Goal: Transaction & Acquisition: Purchase product/service

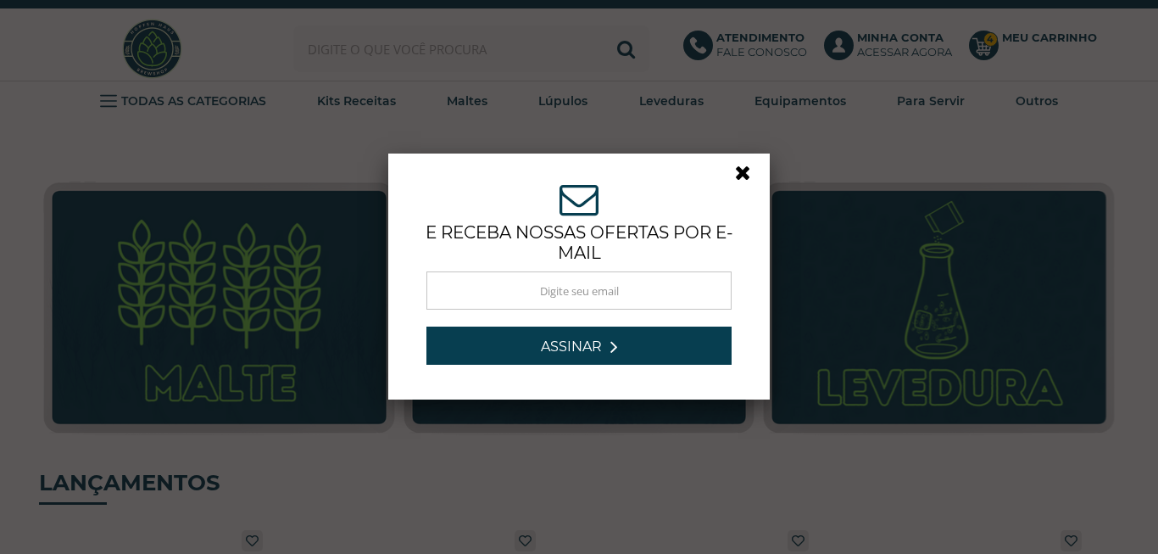
click at [742, 176] on link at bounding box center [750, 177] width 31 height 31
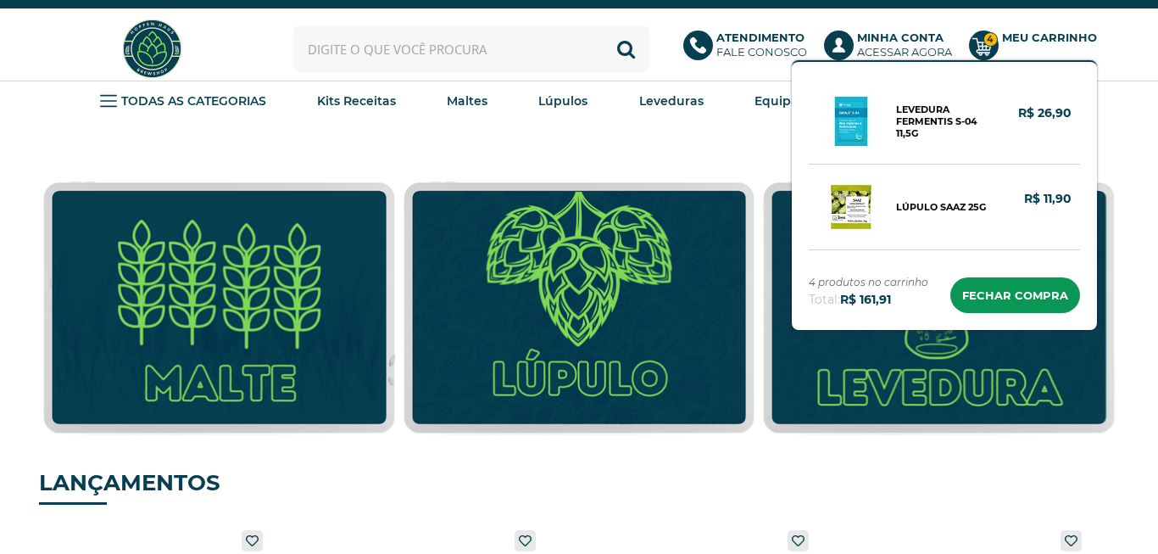
click at [983, 56] on circle at bounding box center [984, 46] width 30 height 30
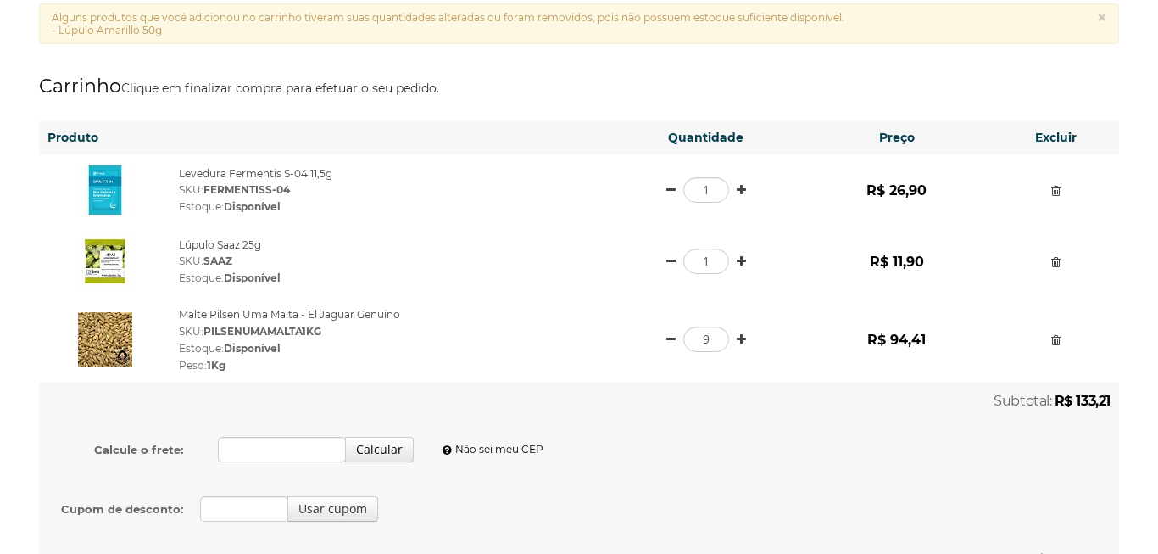
scroll to position [193, 0]
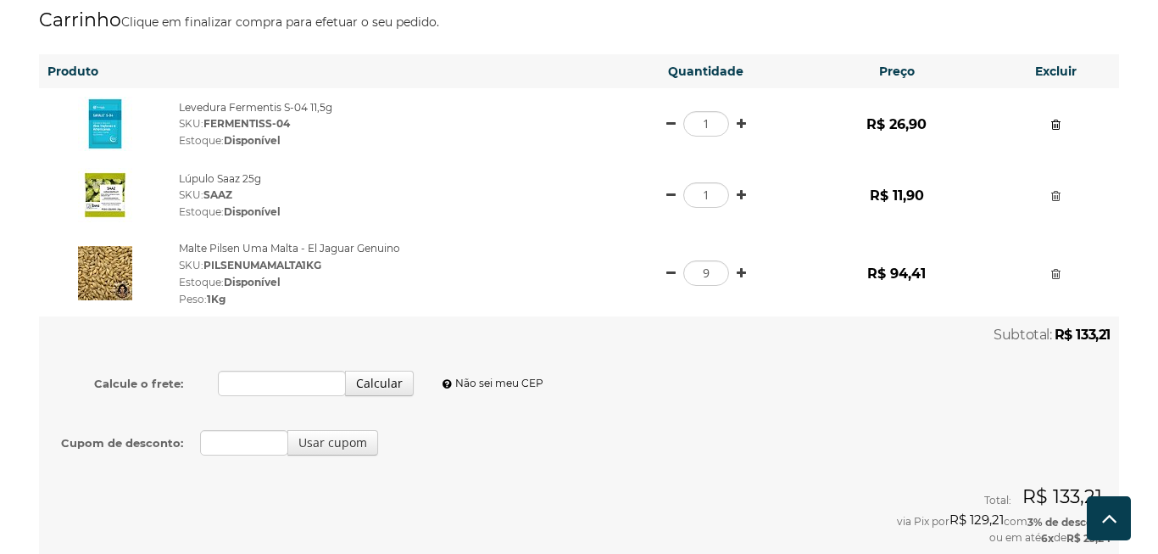
click at [1052, 124] on link at bounding box center [1056, 125] width 9 height 12
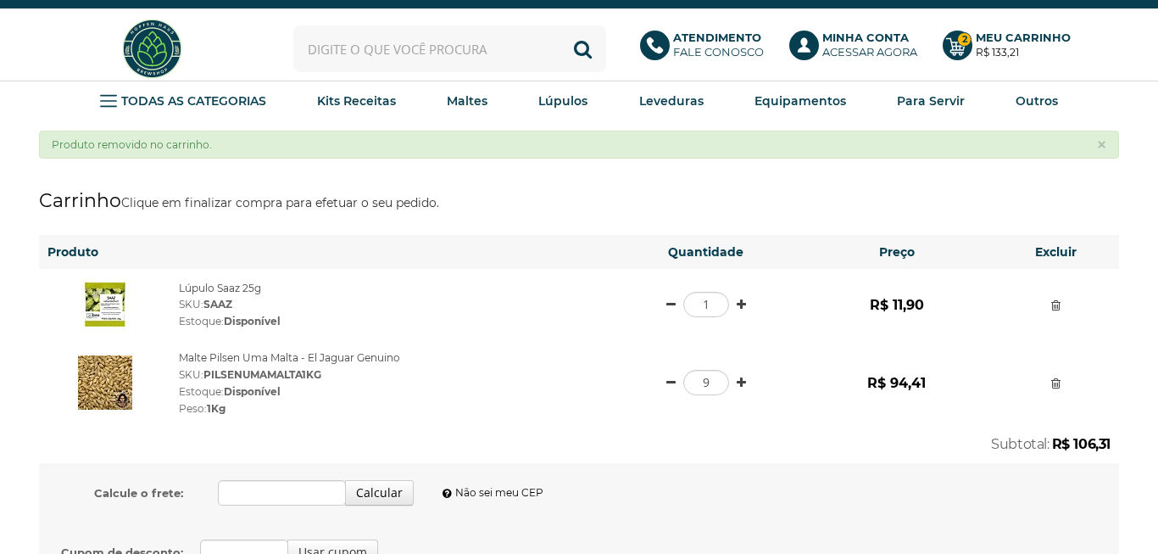
click at [1050, 308] on div at bounding box center [1056, 304] width 110 height 17
click at [1058, 306] on link at bounding box center [1056, 305] width 9 height 12
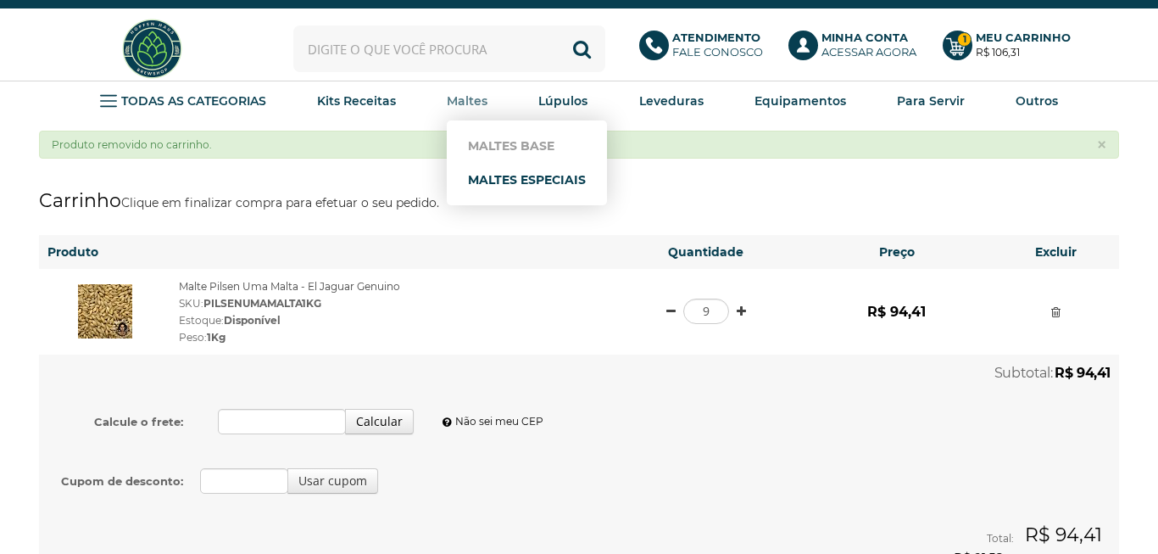
click at [488, 174] on link "Maltes Especiais" at bounding box center [527, 180] width 118 height 34
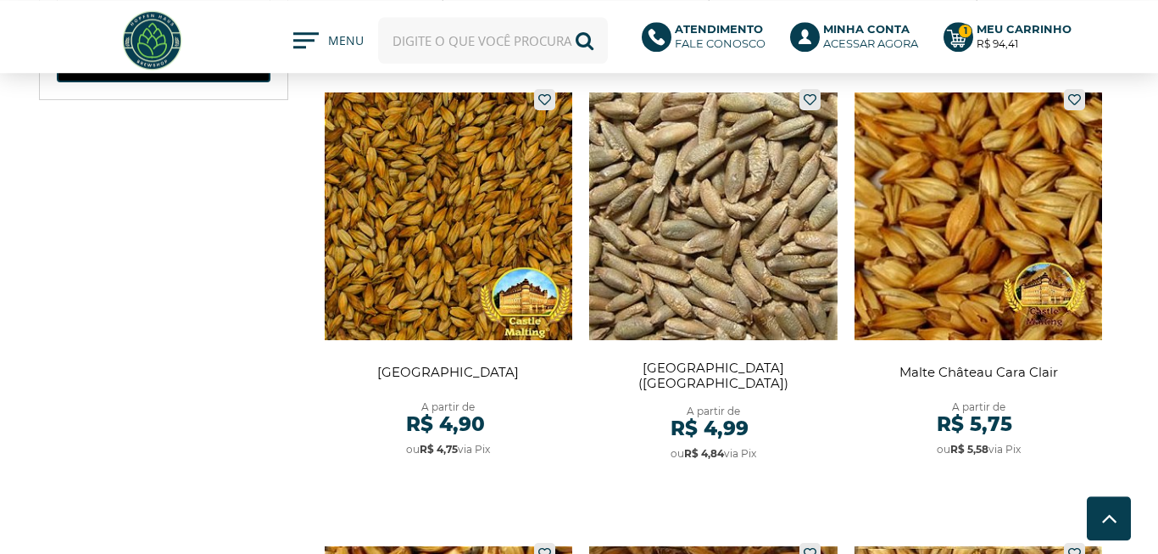
scroll to position [967, 0]
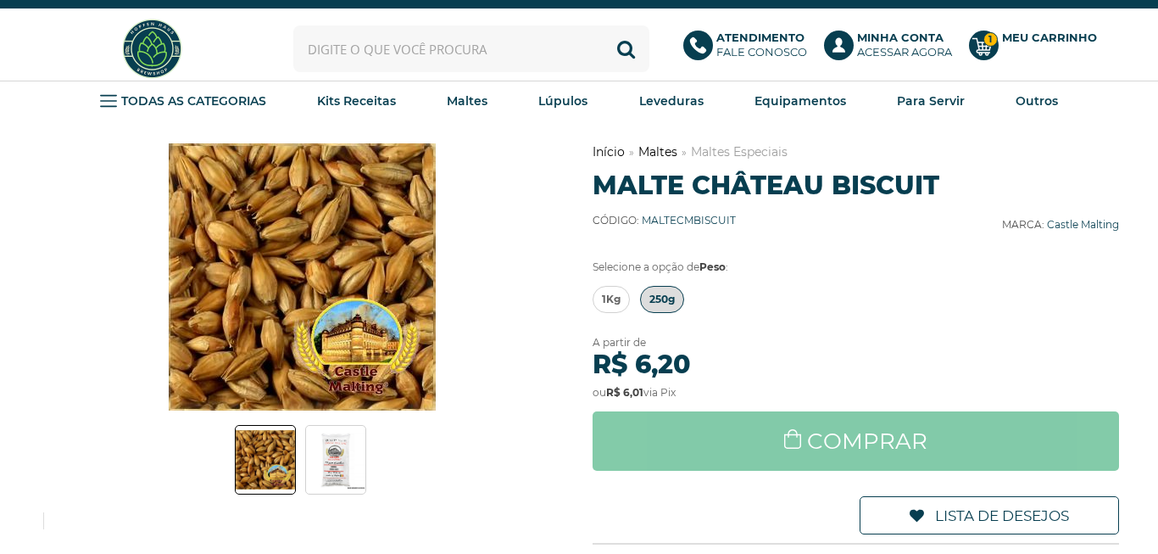
click at [662, 301] on span "250g" at bounding box center [662, 299] width 25 height 25
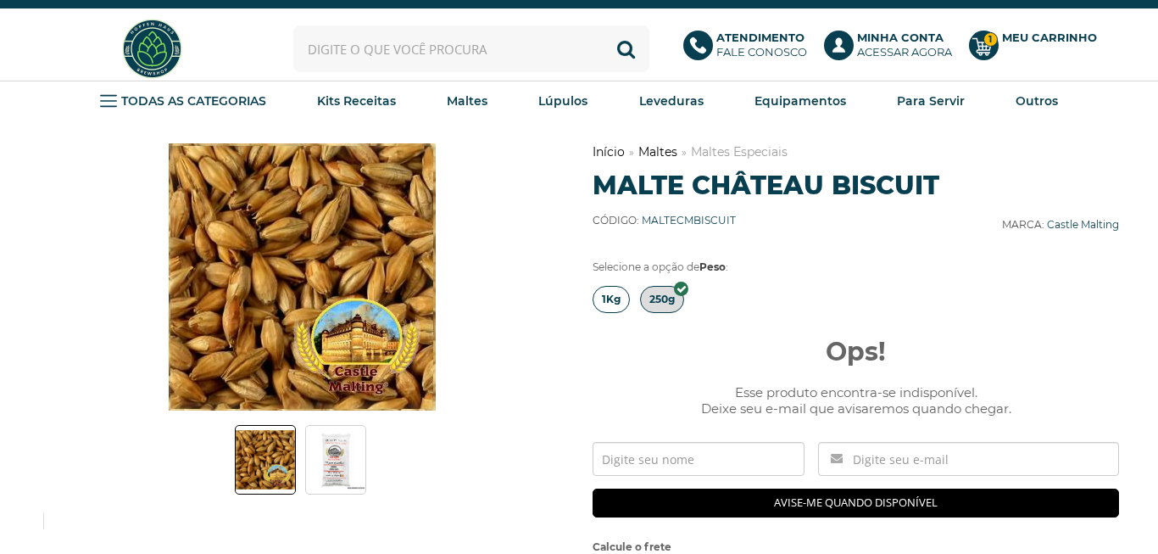
click at [617, 301] on span "1Kg" at bounding box center [611, 299] width 19 height 25
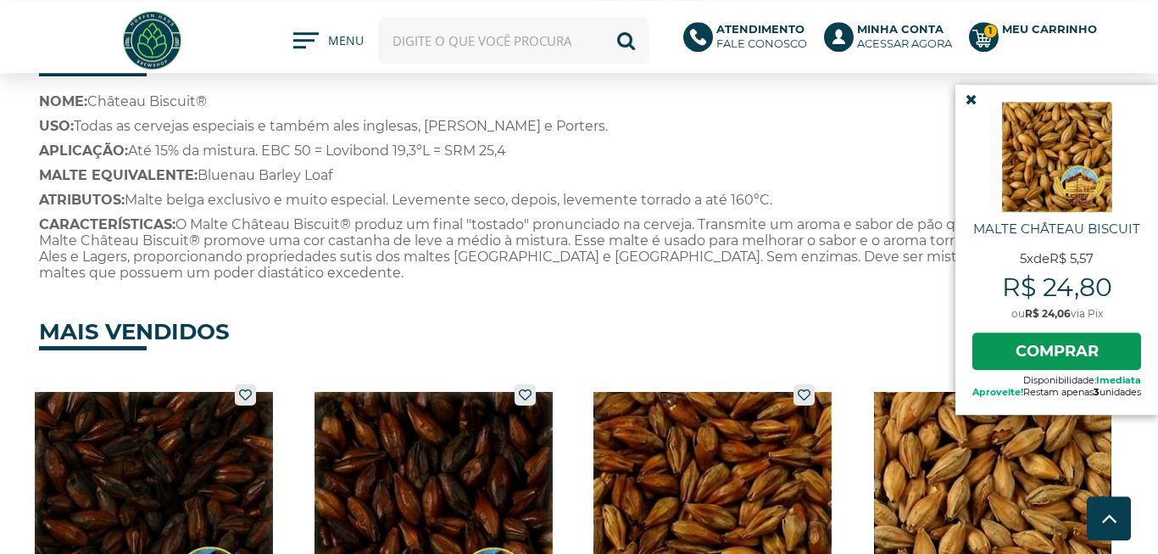
scroll to position [870, 0]
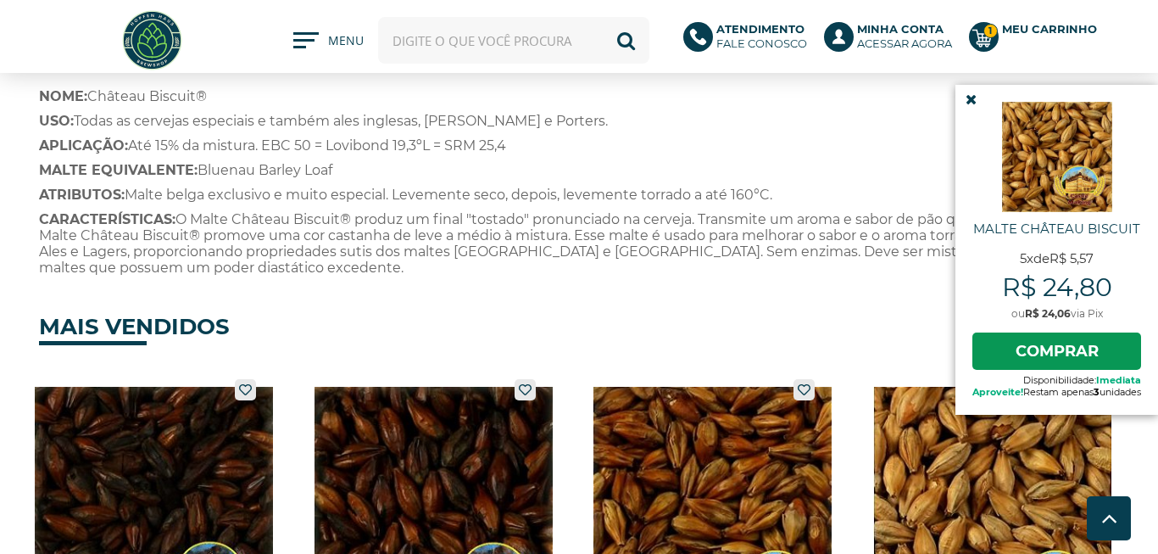
click at [956, 100] on link at bounding box center [971, 99] width 31 height 29
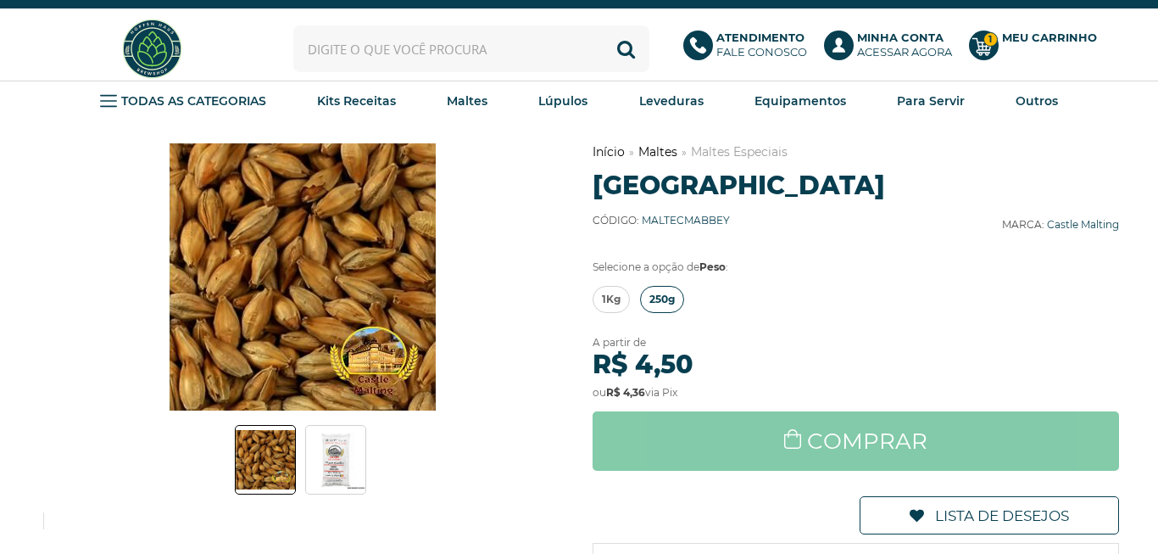
click at [675, 301] on span "250g" at bounding box center [662, 299] width 25 height 25
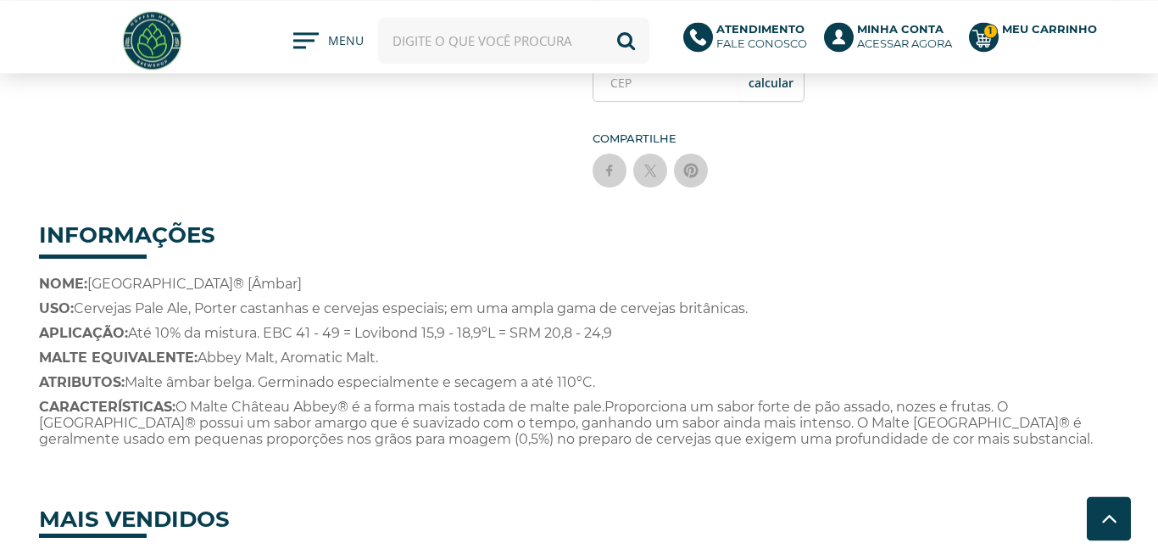
scroll to position [580, 0]
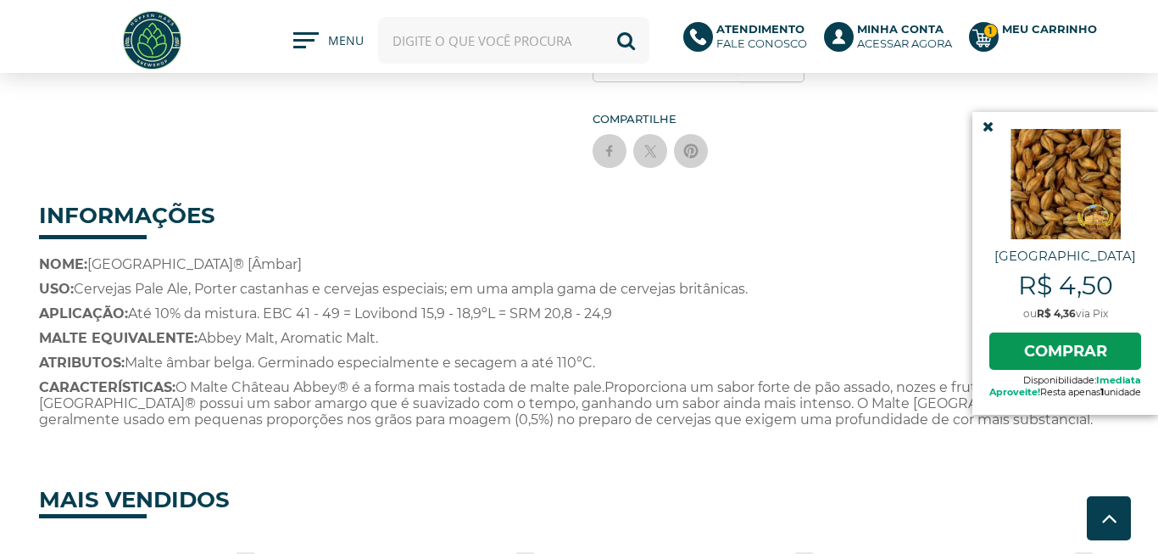
click at [983, 128] on icon at bounding box center [988, 127] width 11 height 14
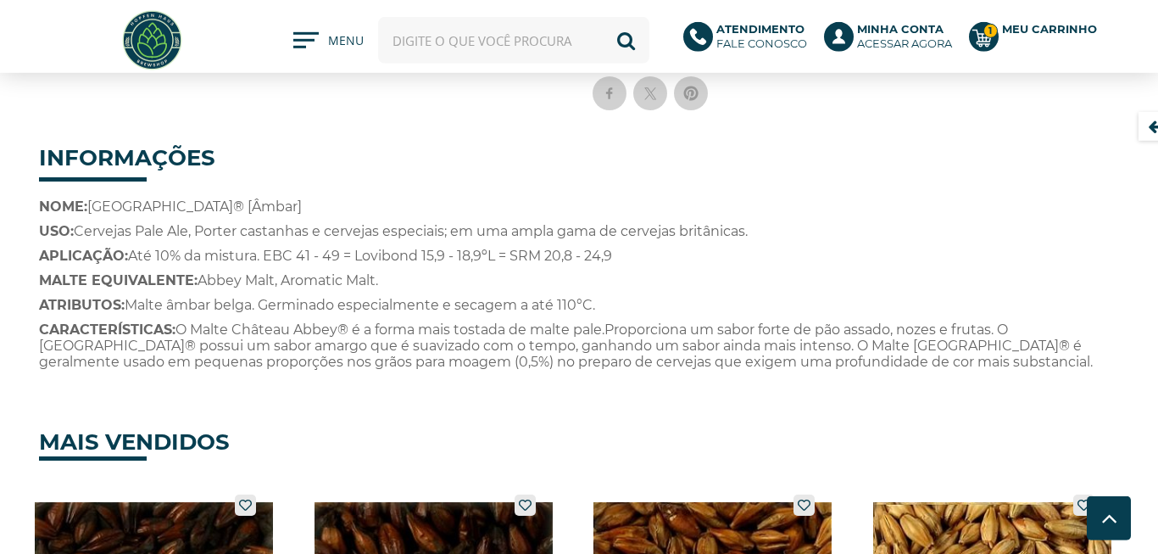
scroll to position [677, 0]
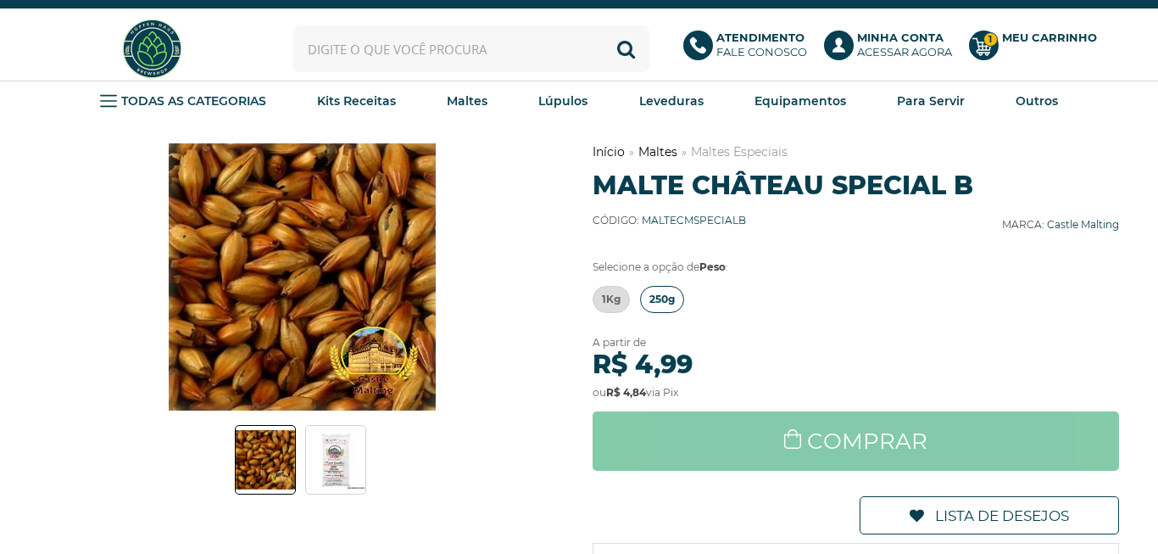
click at [678, 297] on link "250g" at bounding box center [662, 299] width 44 height 27
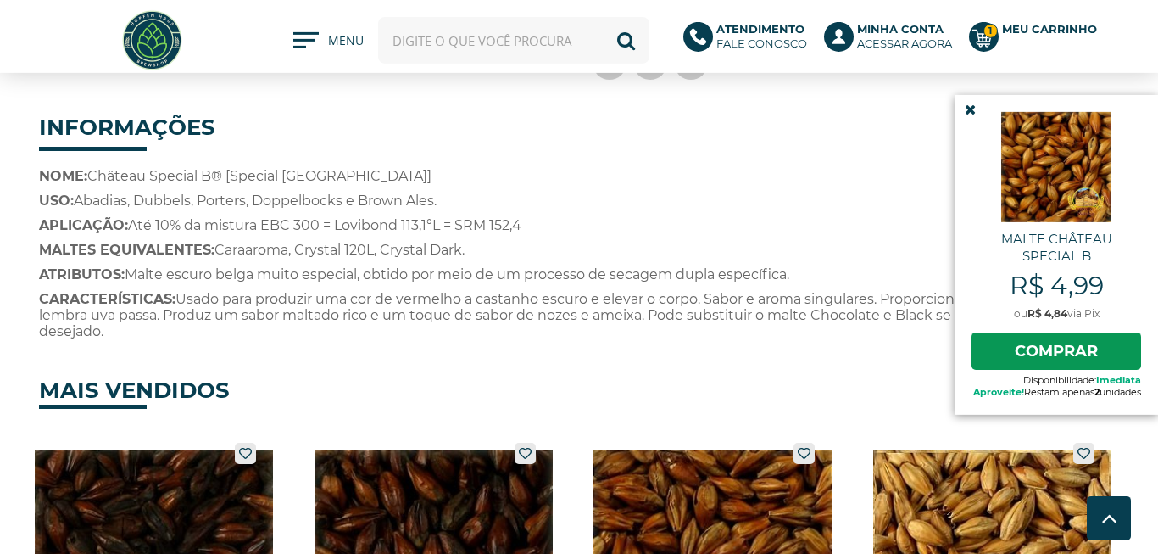
scroll to position [677, 0]
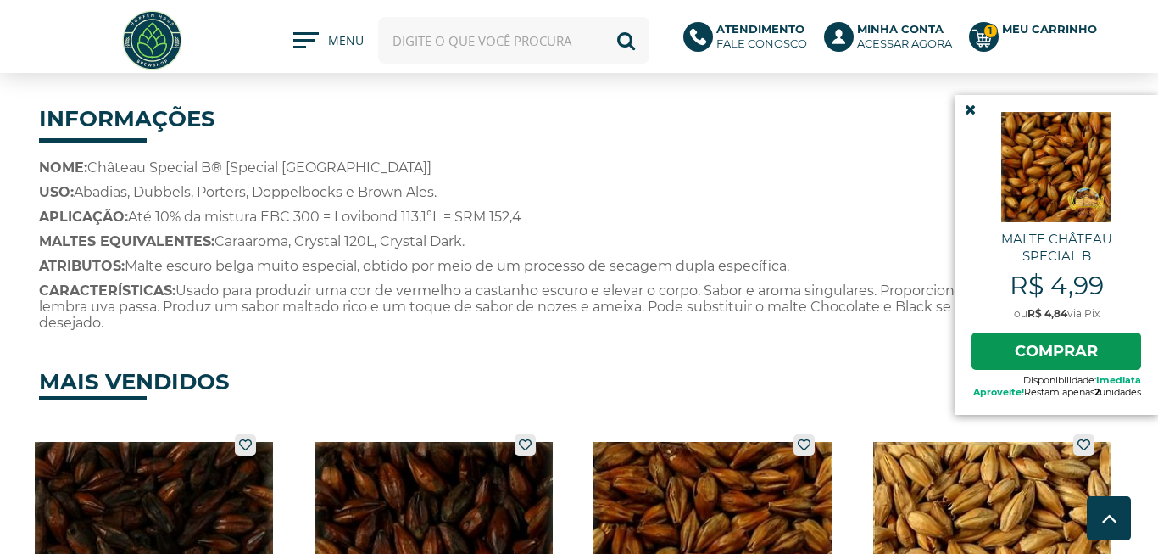
click at [965, 107] on icon at bounding box center [970, 110] width 11 height 14
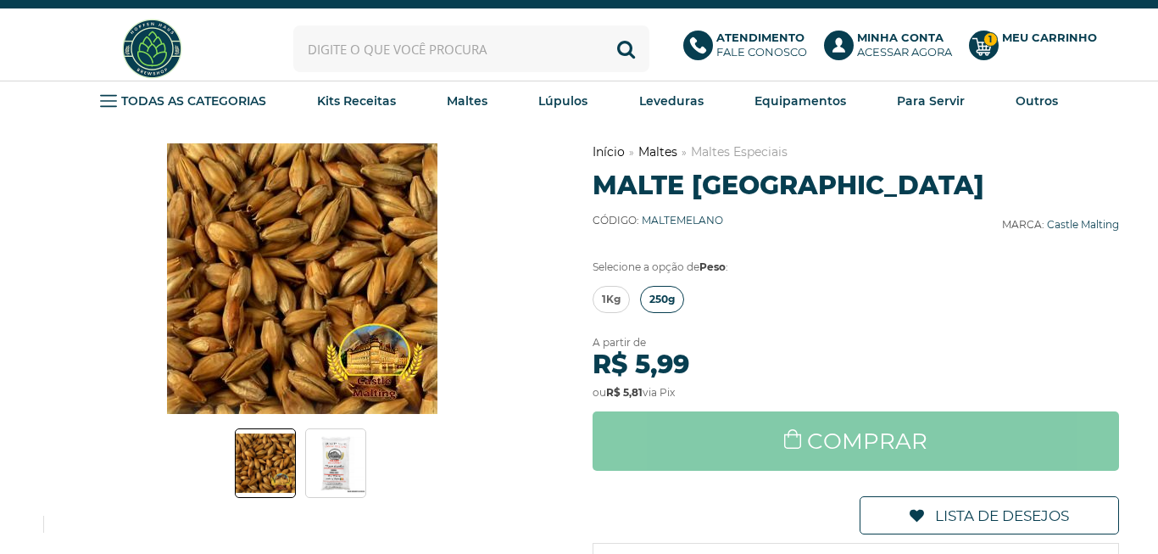
click at [662, 305] on span "250g" at bounding box center [662, 299] width 25 height 25
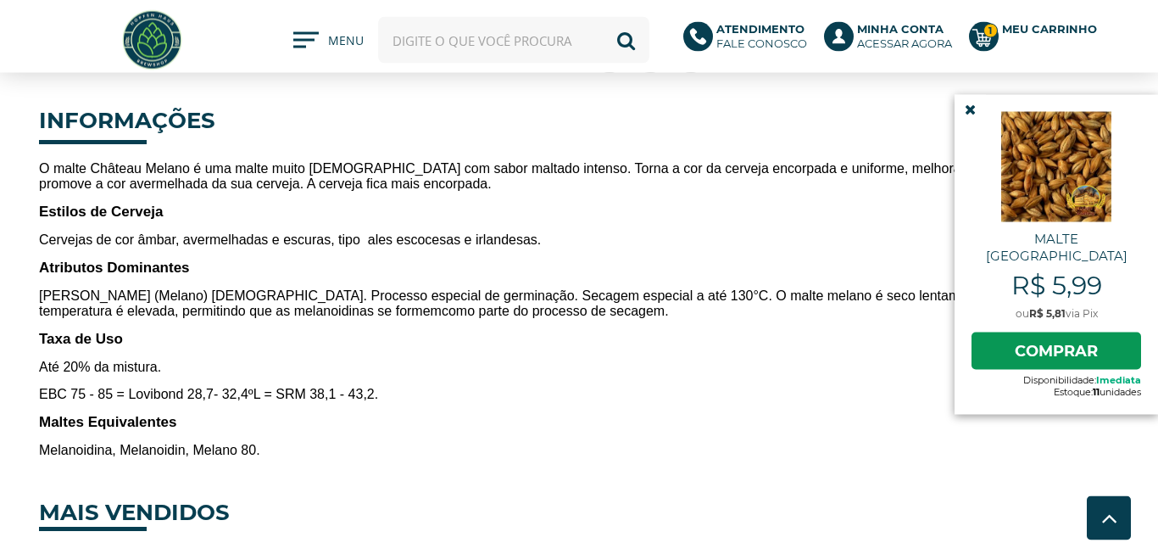
scroll to position [677, 0]
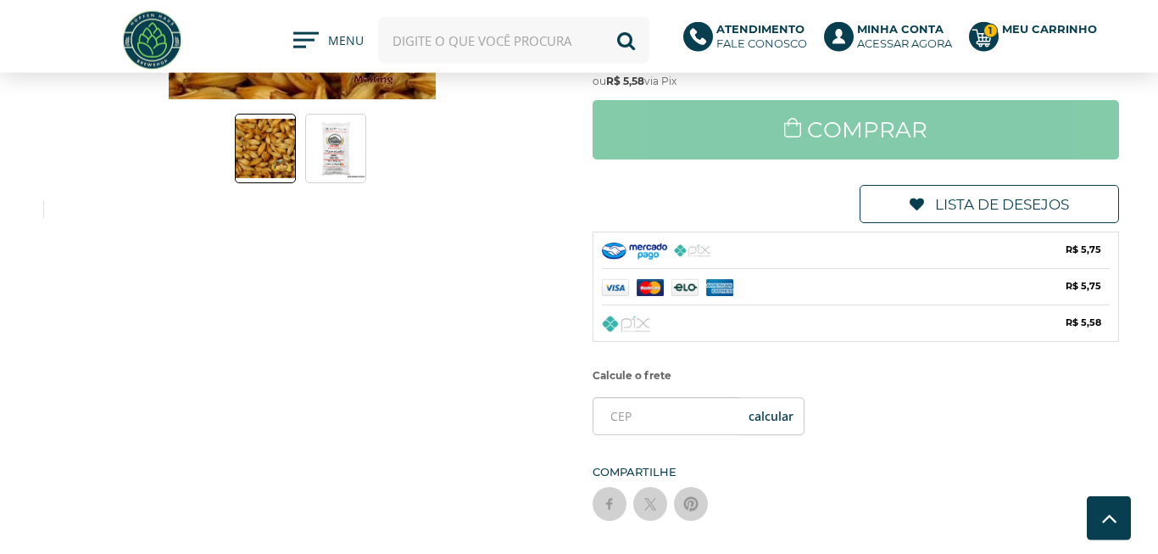
scroll to position [97, 0]
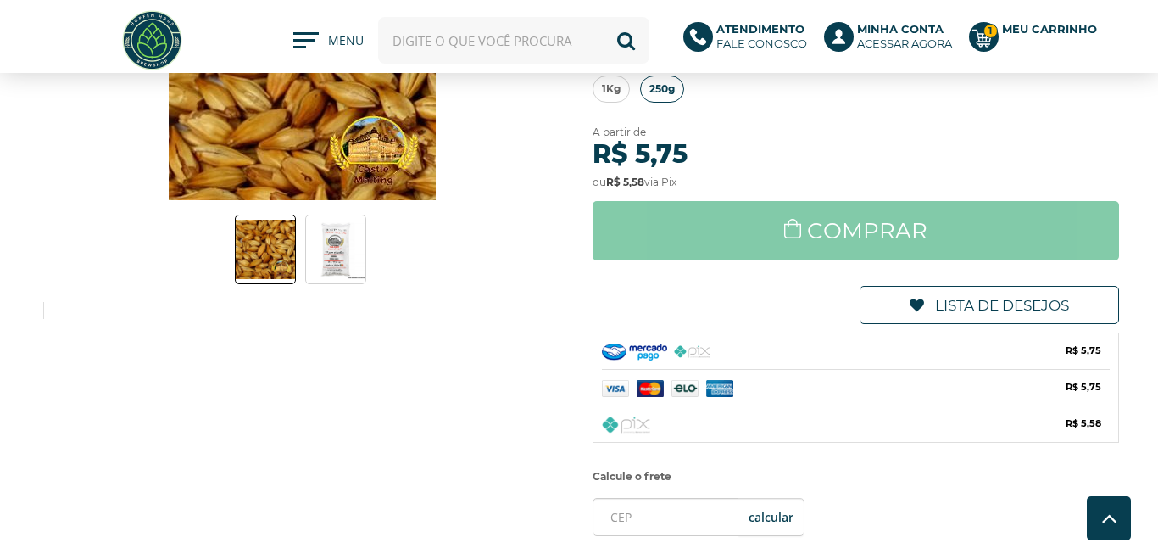
click at [672, 81] on span "250g" at bounding box center [662, 88] width 25 height 25
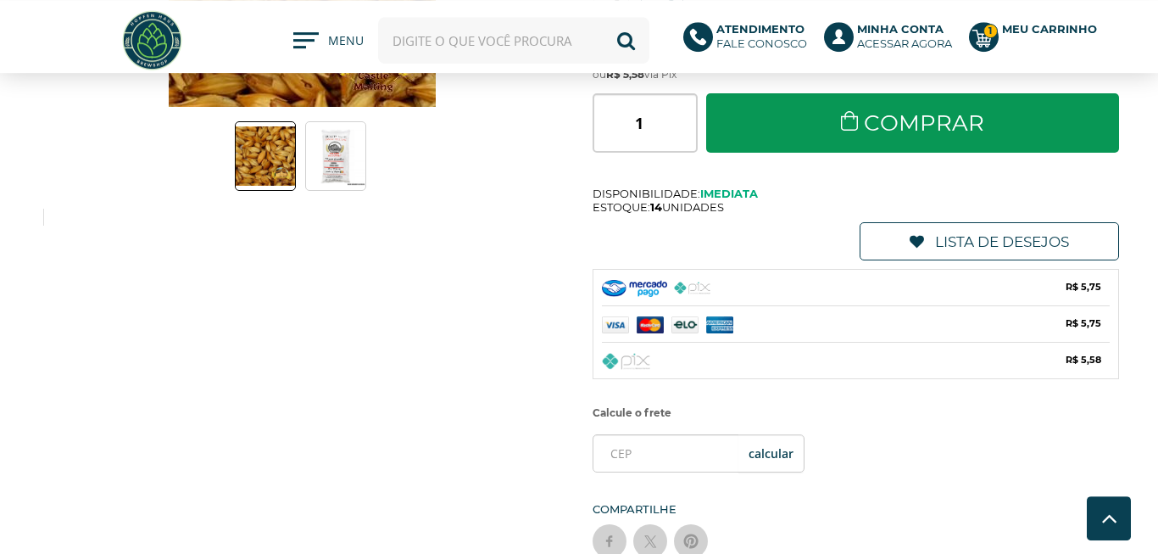
scroll to position [0, 0]
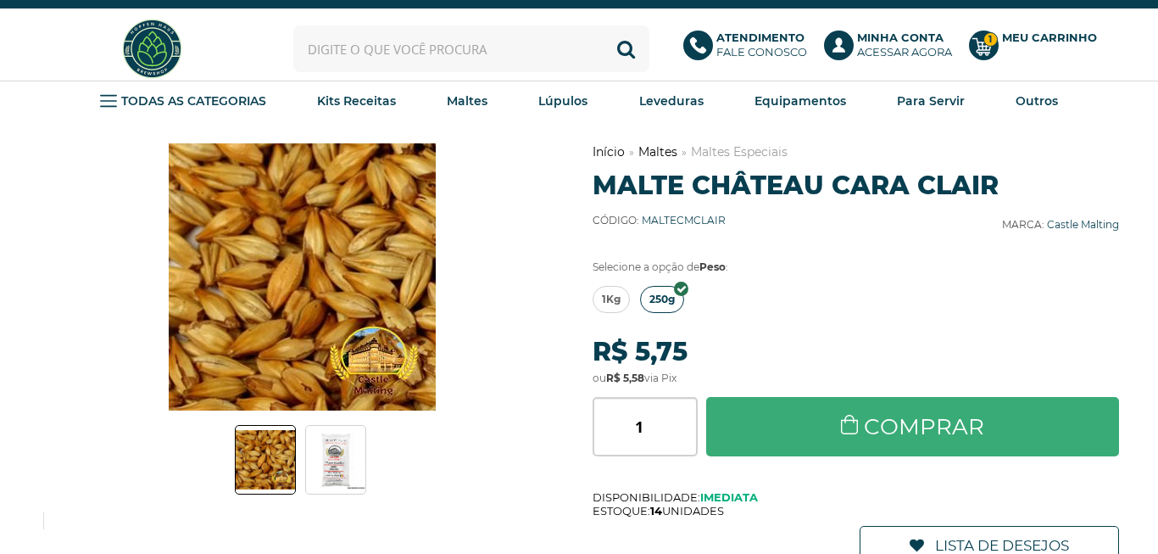
click at [906, 421] on link "Comprar" at bounding box center [912, 426] width 413 height 59
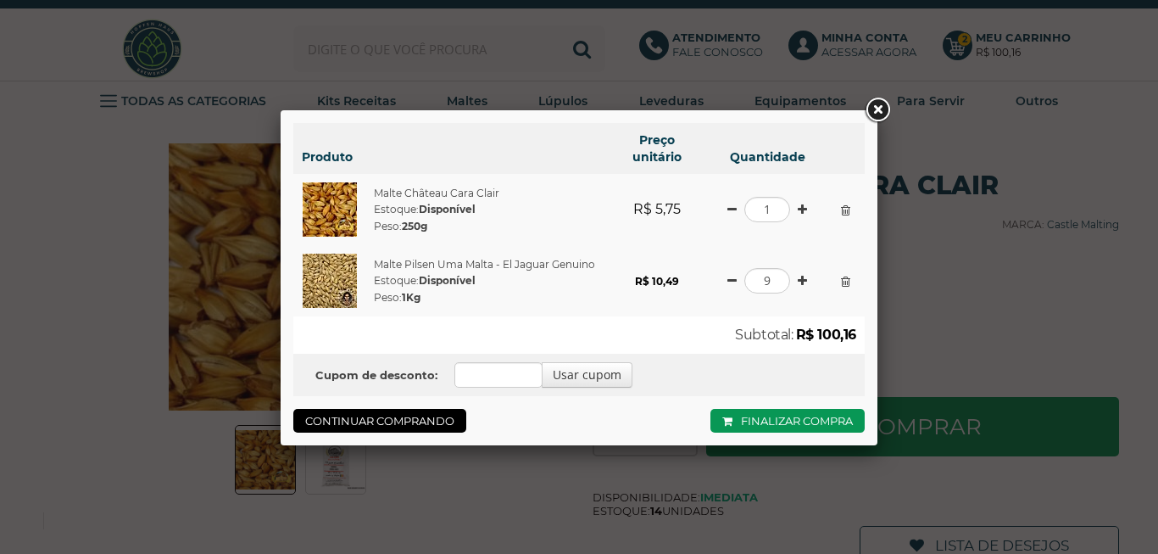
click at [1037, 49] on div "Produto Preço unitário Quantidade Malte Château Cara Clair Estoque: Disponível …" at bounding box center [579, 277] width 1158 height 554
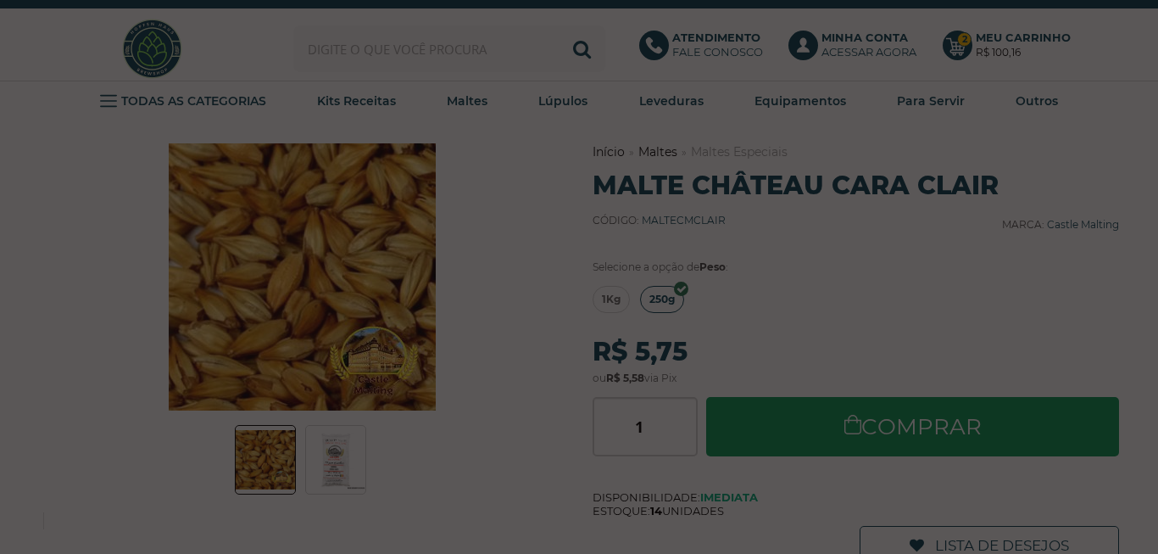
click at [1004, 46] on div at bounding box center [579, 277] width 1158 height 554
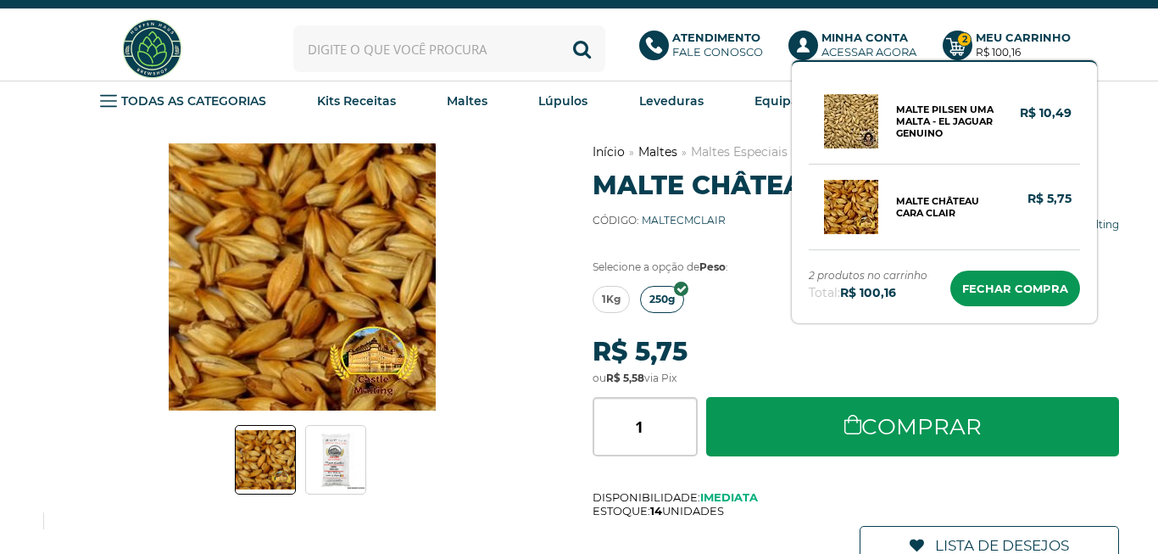
click at [983, 47] on strong "R$ 100,16" at bounding box center [998, 52] width 45 height 13
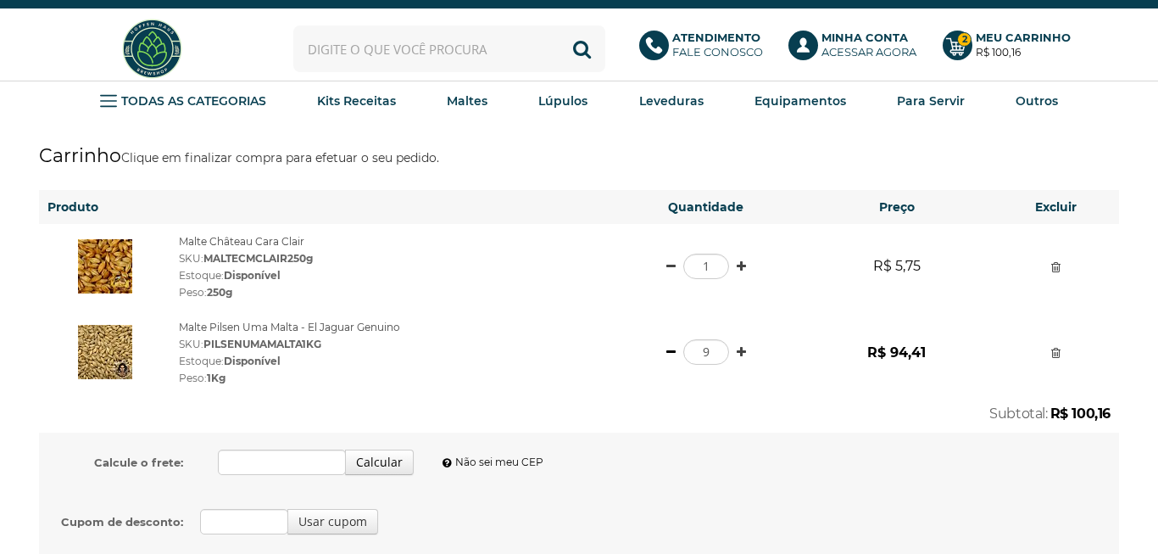
click at [669, 350] on link at bounding box center [671, 352] width 9 height 12
